Goal: Task Accomplishment & Management: Use online tool/utility

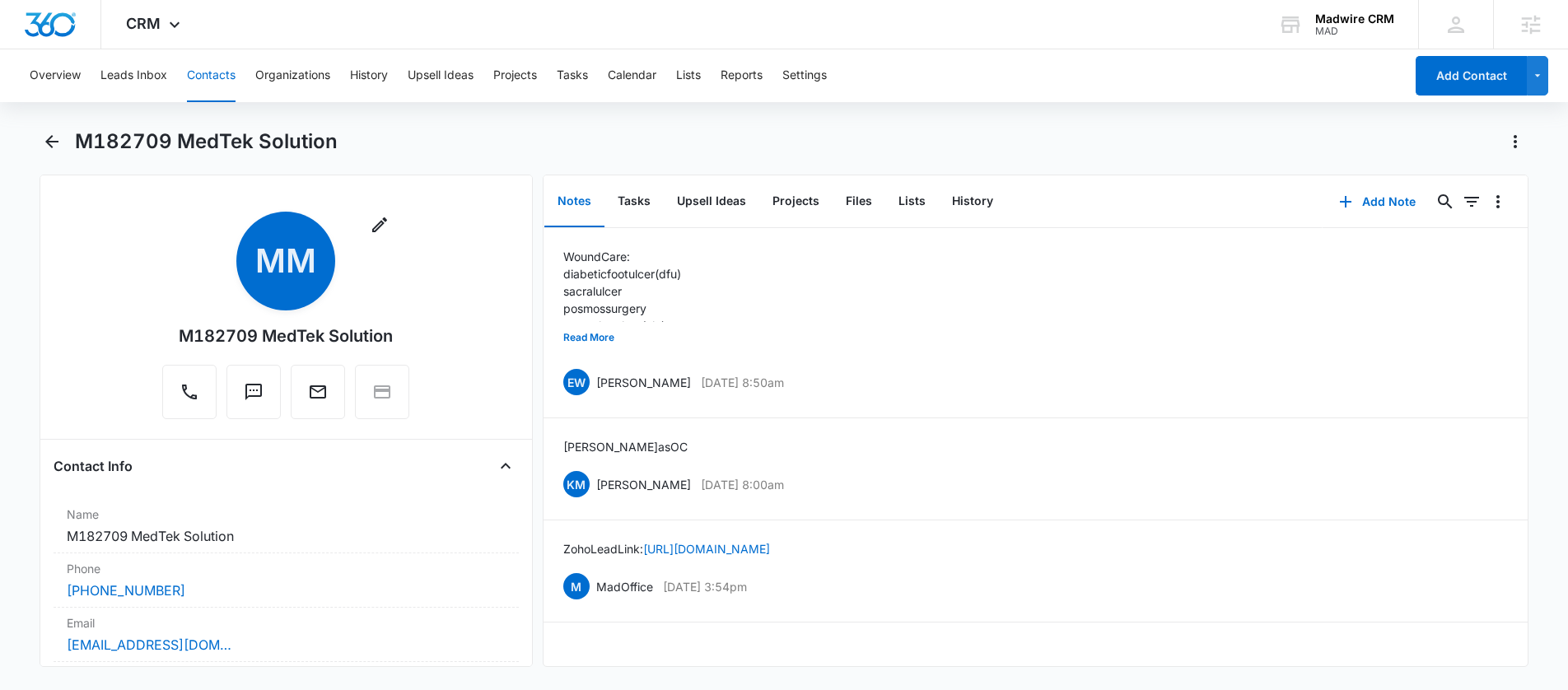
scroll to position [6246, 0]
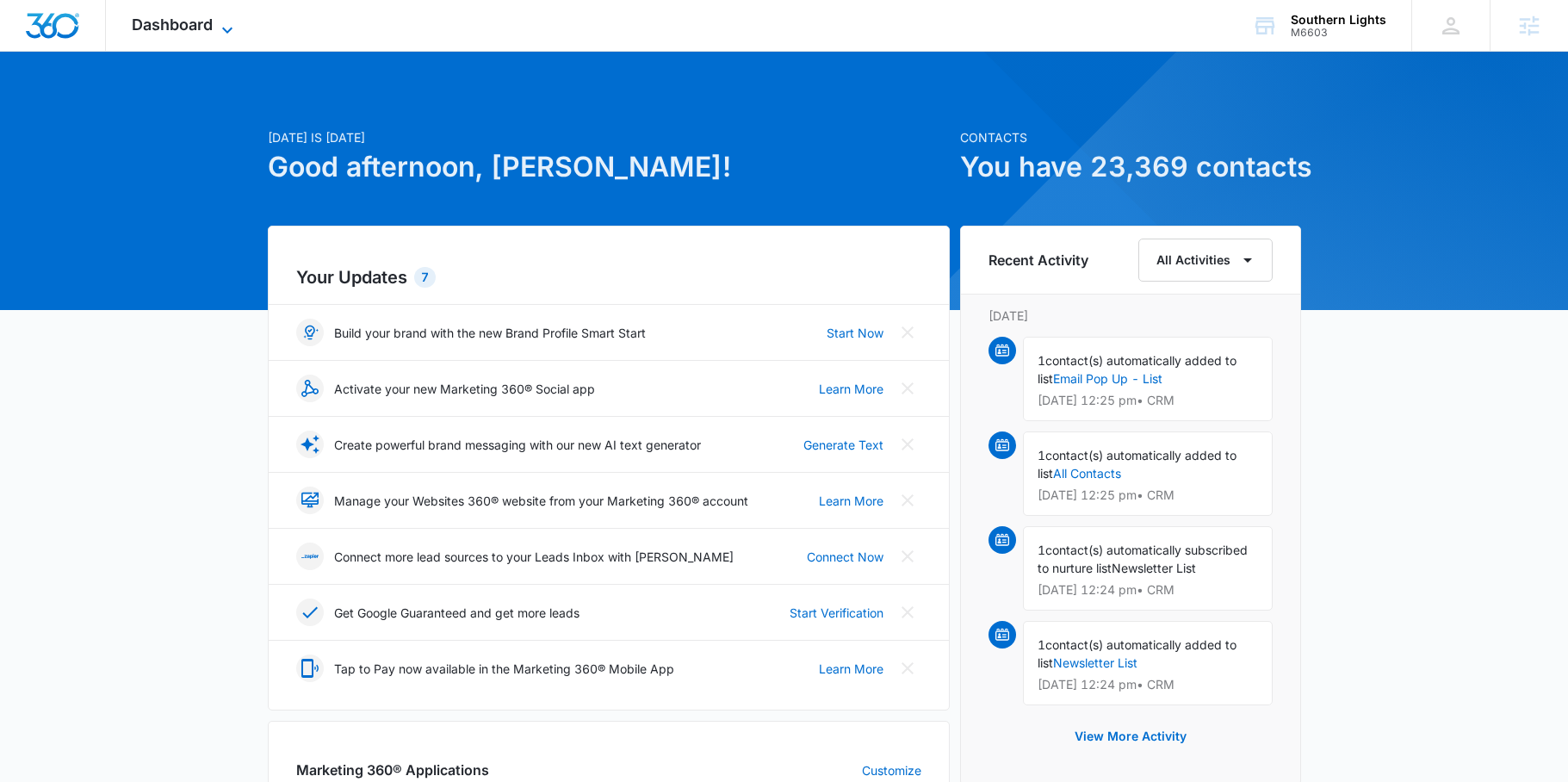
click at [196, 16] on span "Dashboard" at bounding box center [172, 24] width 81 height 18
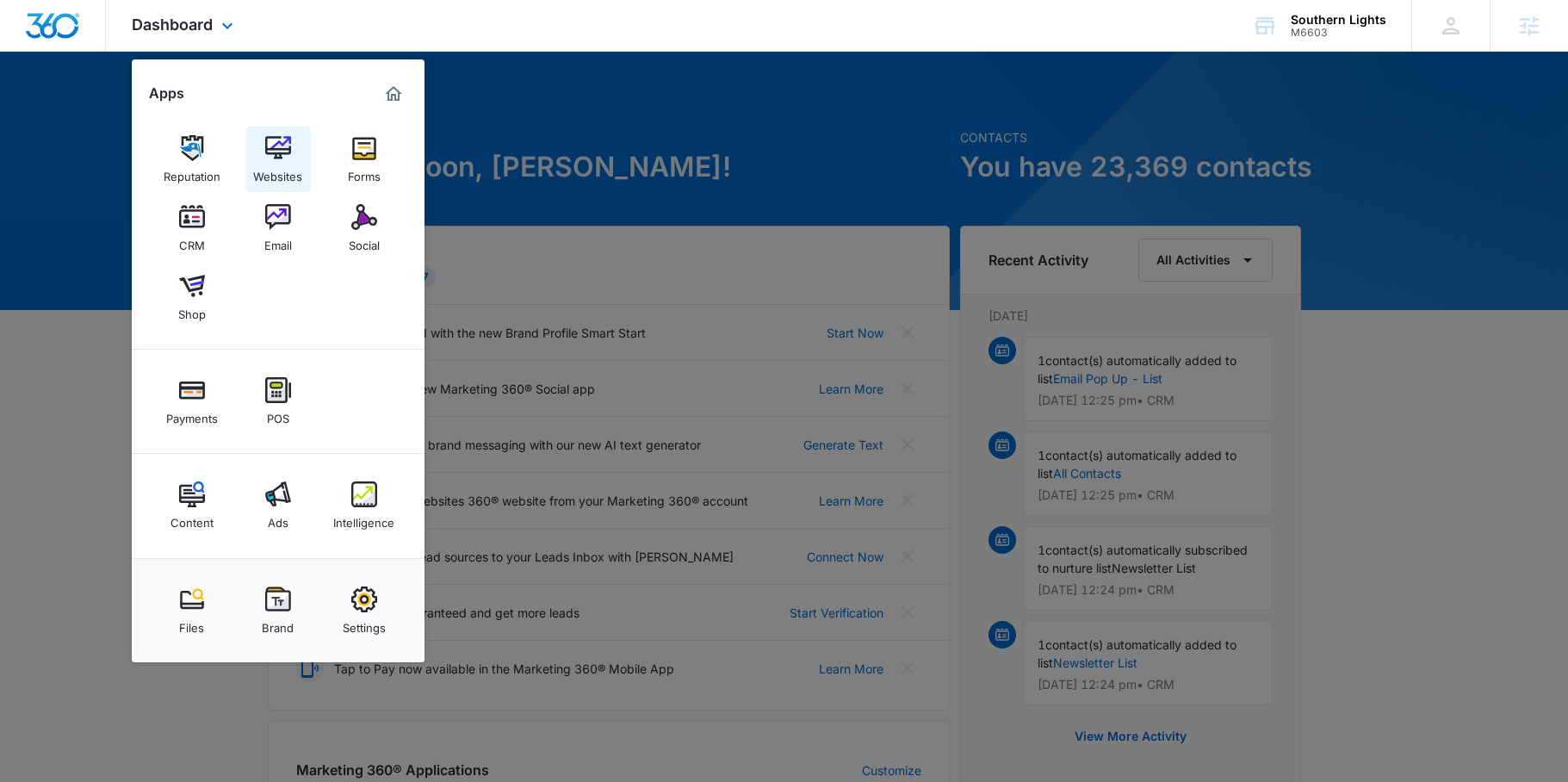
click at [283, 171] on div "Websites" at bounding box center [277, 171] width 49 height 22
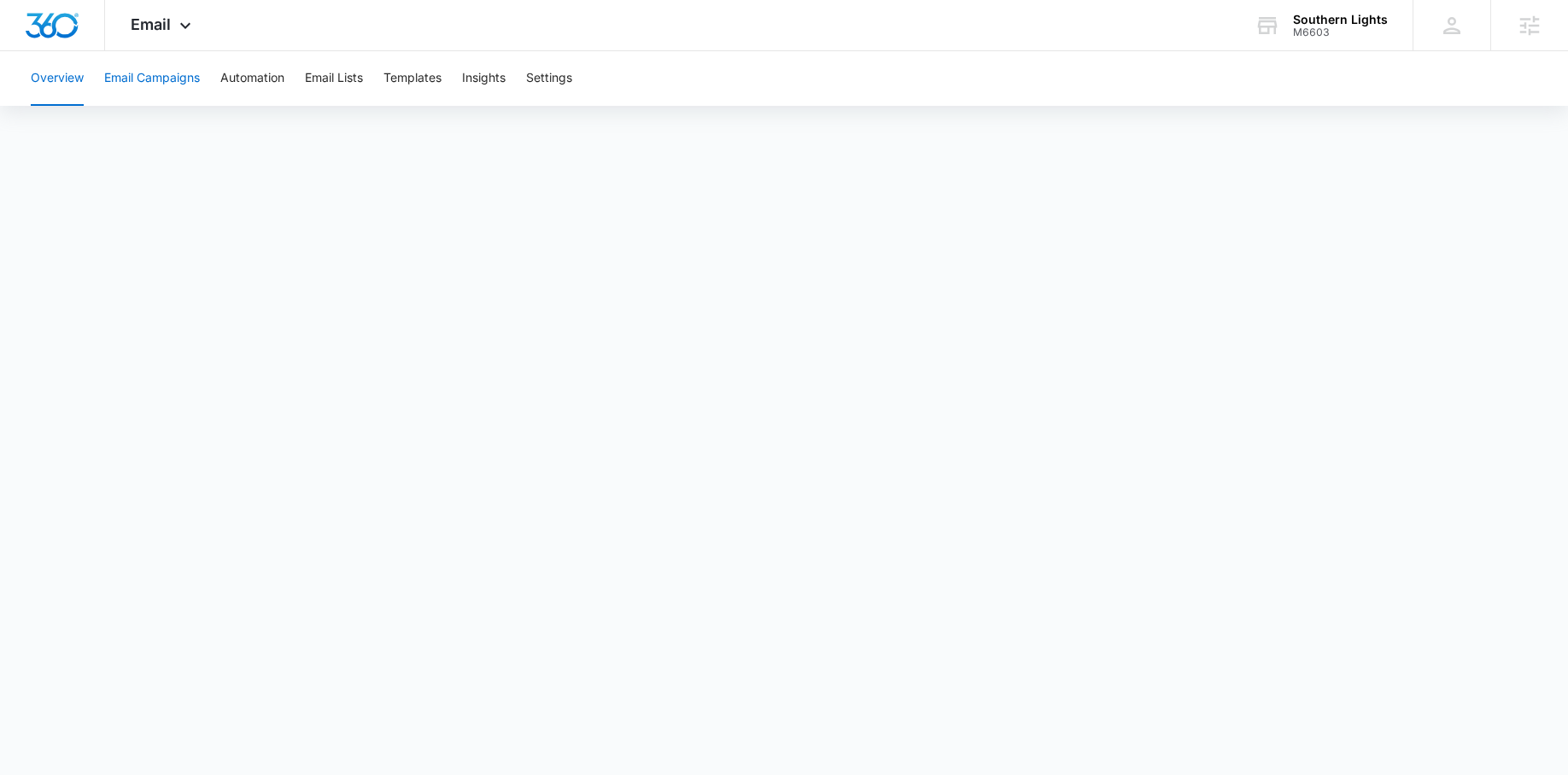
click at [192, 73] on button "Email Campaigns" at bounding box center [152, 78] width 95 height 54
